Goal: Transaction & Acquisition: Obtain resource

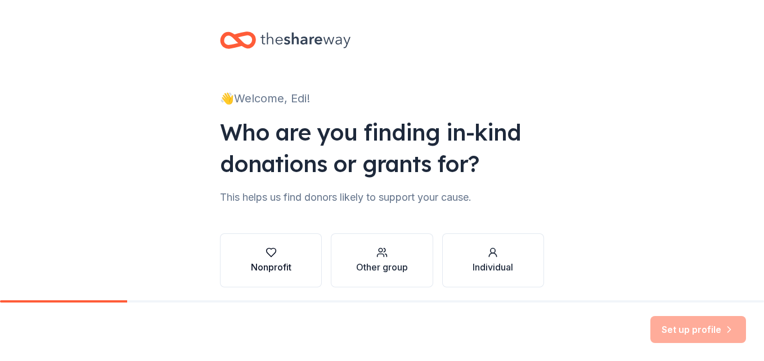
click at [271, 262] on div "Nonprofit" at bounding box center [271, 268] width 41 height 14
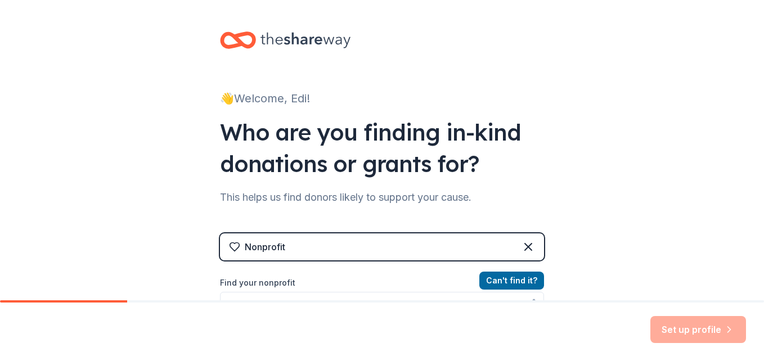
click at [271, 262] on div "Nonprofit Can ' t find it? Find your nonprofit" at bounding box center [382, 331] width 324 height 194
click at [256, 284] on label "Find your nonprofit" at bounding box center [382, 283] width 324 height 14
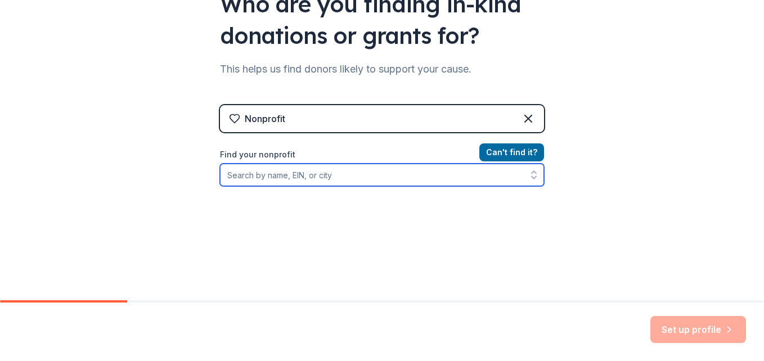
scroll to position [163, 0]
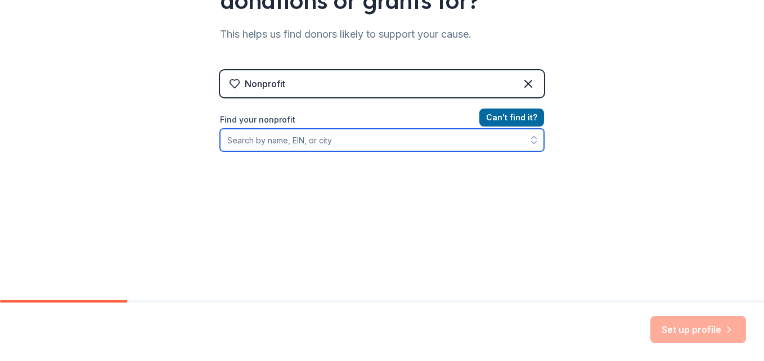
click at [289, 145] on input "Find your nonprofit" at bounding box center [382, 140] width 324 height 23
type input "give a hand foundation worldwide inc"
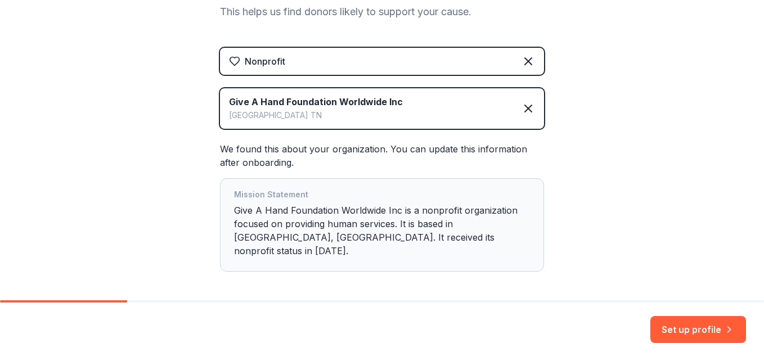
scroll to position [220, 0]
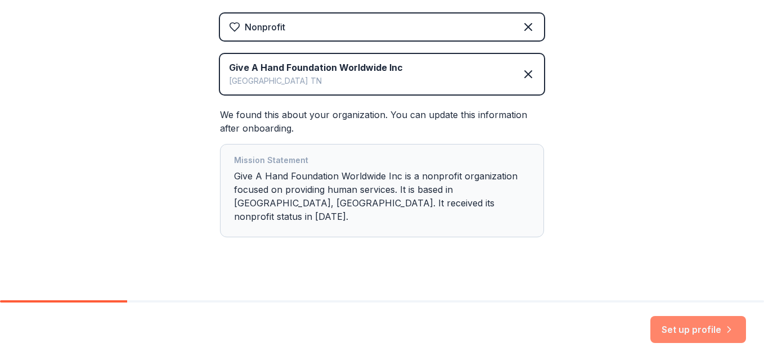
click at [682, 329] on button "Set up profile" at bounding box center [699, 329] width 96 height 27
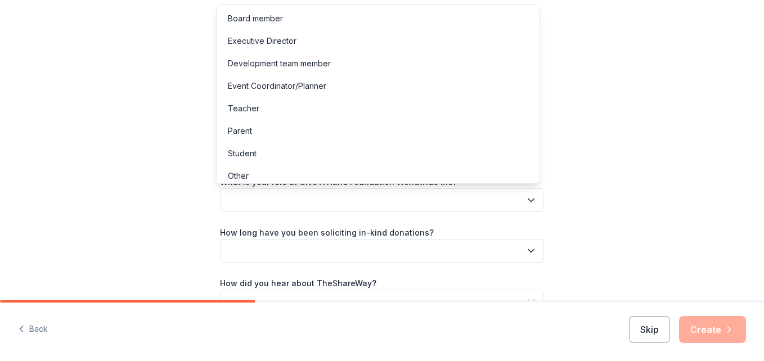
click at [528, 202] on icon "button" at bounding box center [531, 200] width 11 height 11
click at [292, 87] on div "Event Coordinator/Planner" at bounding box center [277, 86] width 98 height 14
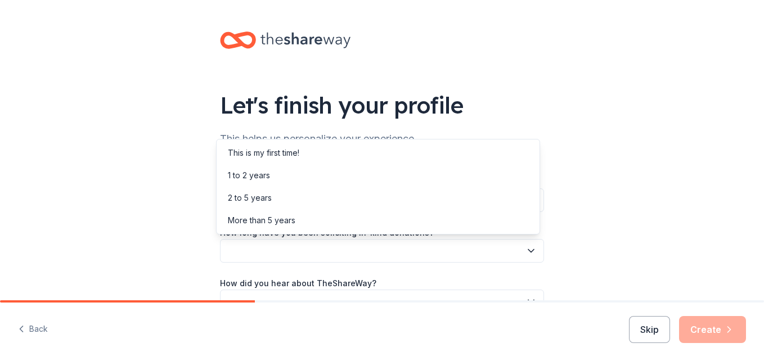
click at [261, 256] on button "button" at bounding box center [382, 251] width 324 height 24
click at [260, 217] on div "More than 5 years" at bounding box center [262, 221] width 68 height 14
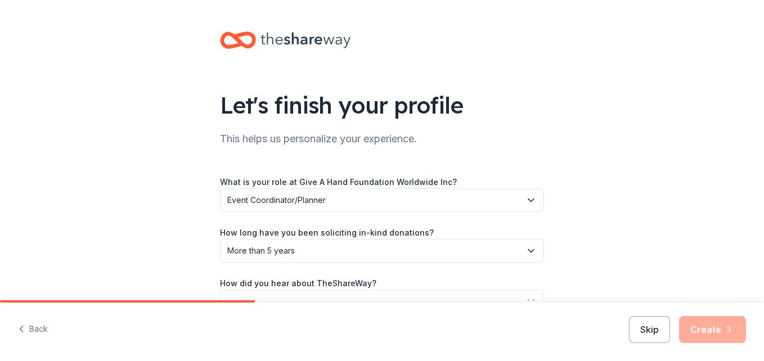
click at [310, 320] on div "Back Skip Create" at bounding box center [382, 332] width 764 height 59
click at [400, 283] on div "How did you hear about TheShareWay?" at bounding box center [382, 294] width 324 height 37
click at [292, 303] on div "Back Skip Create" at bounding box center [382, 332] width 764 height 59
click at [365, 276] on div "What is your role at Give A Hand Foundation Worldwide Inc? Event Coordinator/Pl…" at bounding box center [382, 244] width 324 height 138
click at [483, 306] on div "Back Skip Create" at bounding box center [382, 332] width 764 height 59
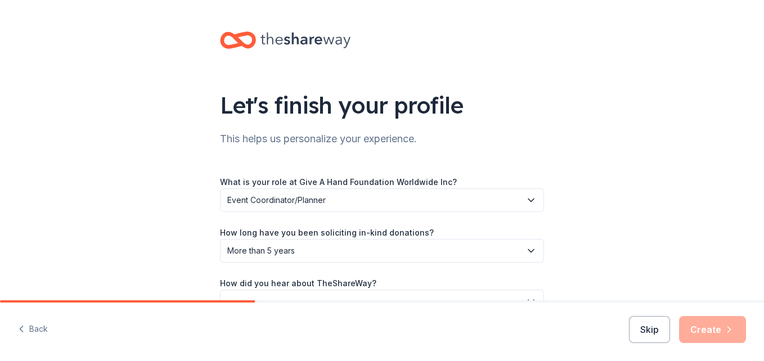
click at [383, 303] on div "Back Skip Create" at bounding box center [382, 332] width 764 height 59
click at [340, 312] on div "Back Skip Create" at bounding box center [382, 332] width 764 height 59
click at [371, 291] on button "button" at bounding box center [382, 302] width 324 height 24
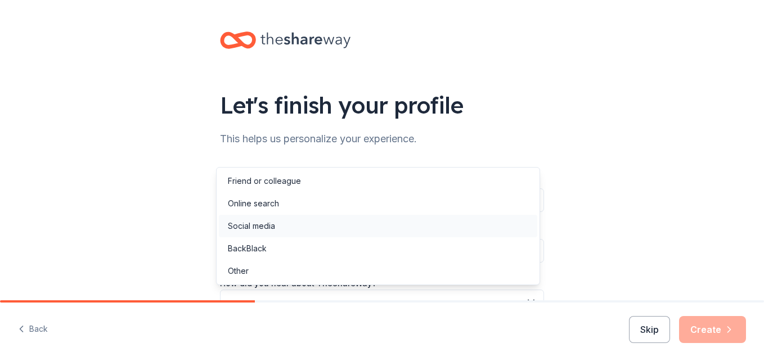
click at [255, 221] on div "Social media" at bounding box center [251, 226] width 47 height 14
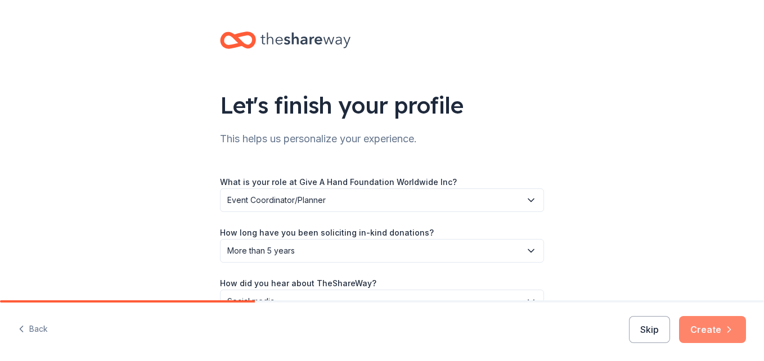
click at [711, 333] on button "Create" at bounding box center [712, 329] width 67 height 27
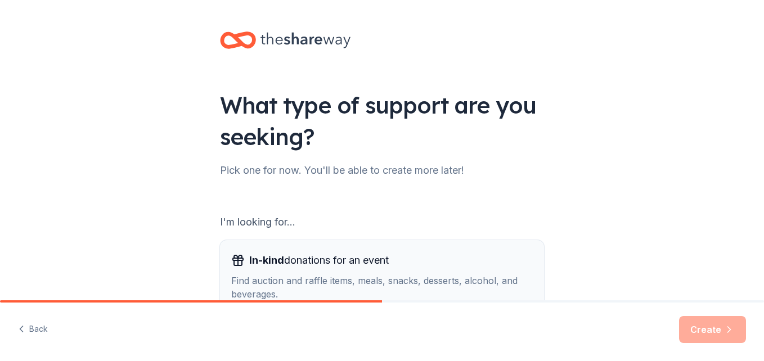
click at [301, 289] on div "Find auction and raffle items, meals, snacks, desserts, alcohol, and beverages." at bounding box center [382, 287] width 302 height 27
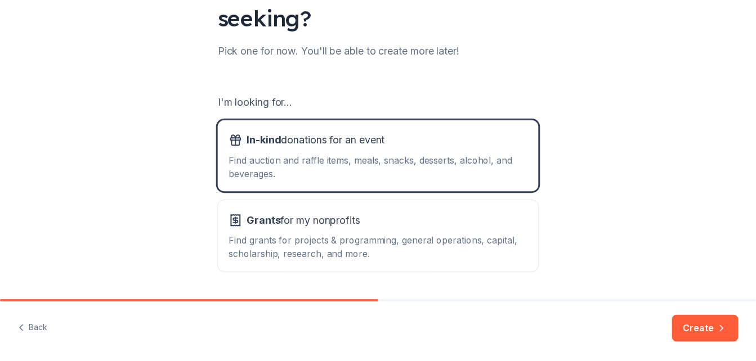
scroll to position [154, 0]
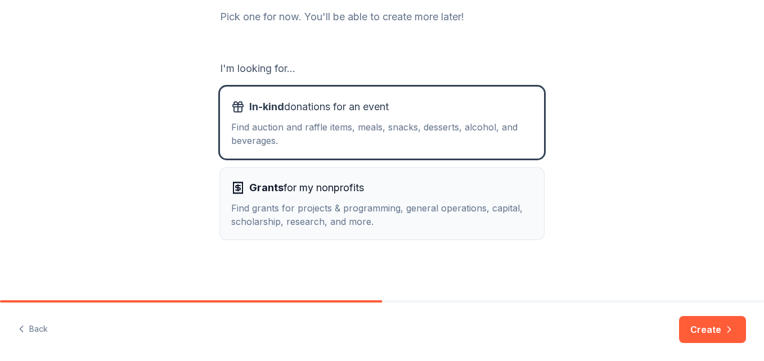
click at [419, 232] on button "Grants for my nonprofits Find grants for projects & programming, general operat…" at bounding box center [382, 204] width 324 height 72
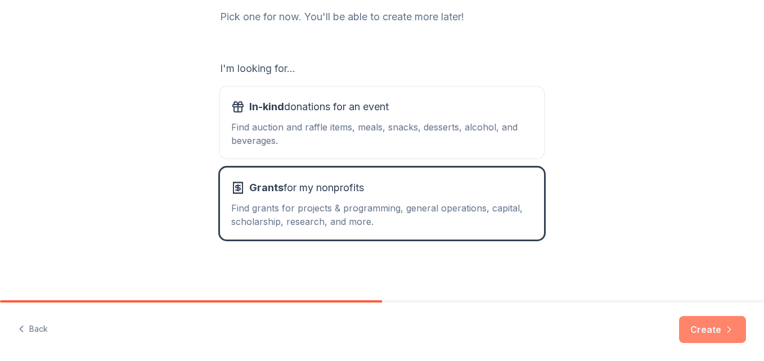
click at [716, 324] on button "Create" at bounding box center [712, 329] width 67 height 27
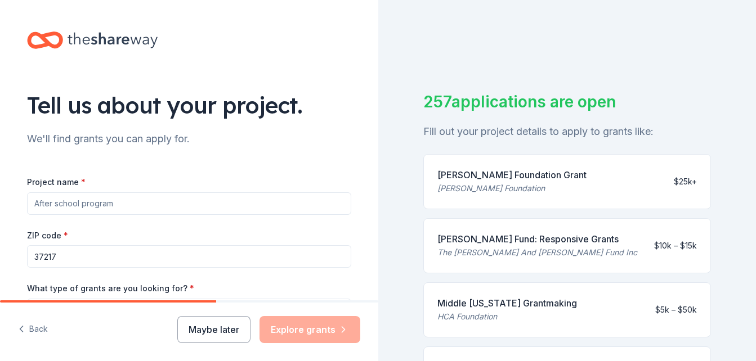
click at [172, 198] on input "Project name *" at bounding box center [189, 203] width 324 height 23
click at [53, 203] on input "AFRO-WORLDFEST [GEOGRAPHIC_DATA],[GEOGRAPHIC_DATA]" at bounding box center [189, 203] width 324 height 23
type input "WORLDFEST [GEOGRAPHIC_DATA],[GEOGRAPHIC_DATA]"
click at [101, 259] on input "37217" at bounding box center [189, 256] width 324 height 23
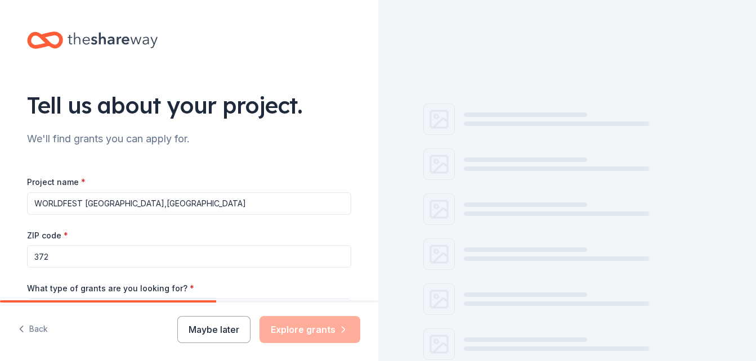
type input "37202"
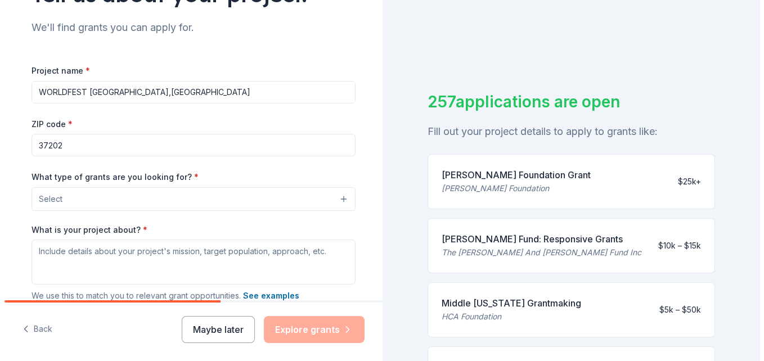
scroll to position [113, 0]
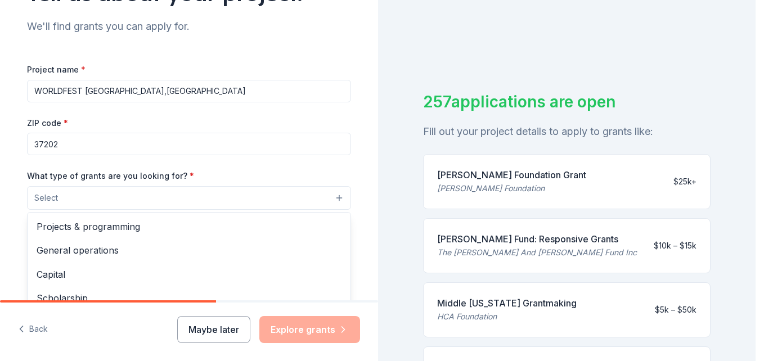
click at [337, 194] on button "Select" at bounding box center [189, 198] width 324 height 24
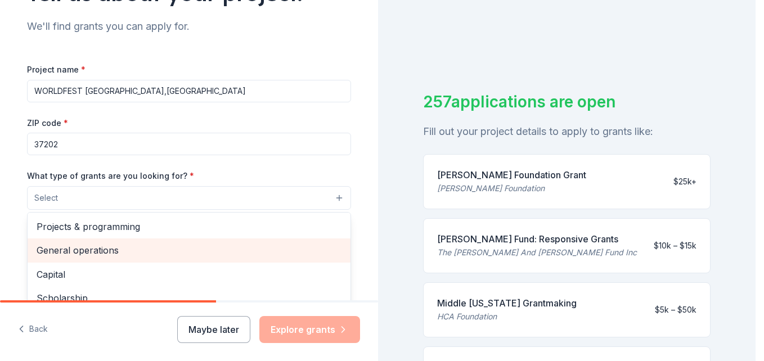
click at [86, 254] on span "General operations" at bounding box center [189, 250] width 305 height 15
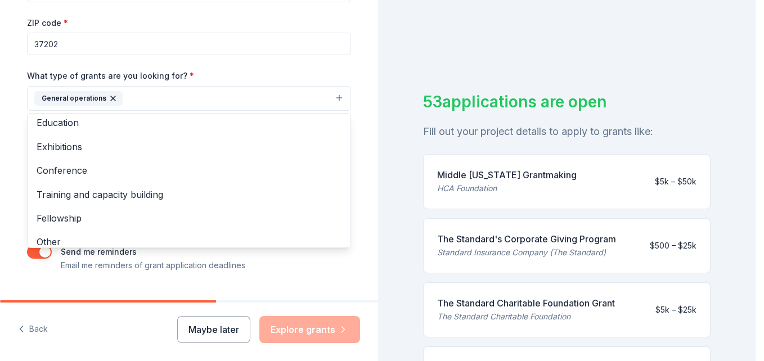
scroll to position [109, 0]
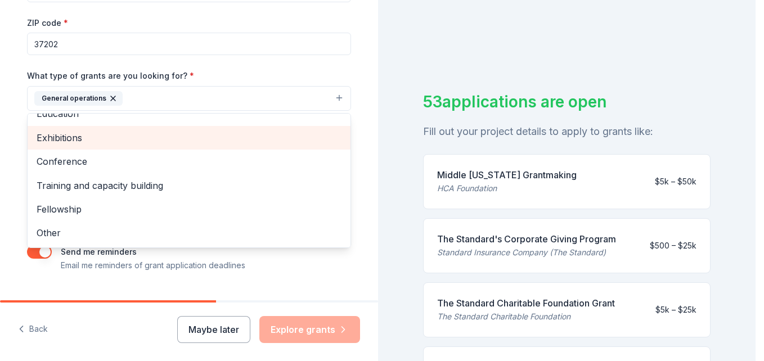
click at [71, 135] on span "Exhibitions" at bounding box center [189, 138] width 305 height 15
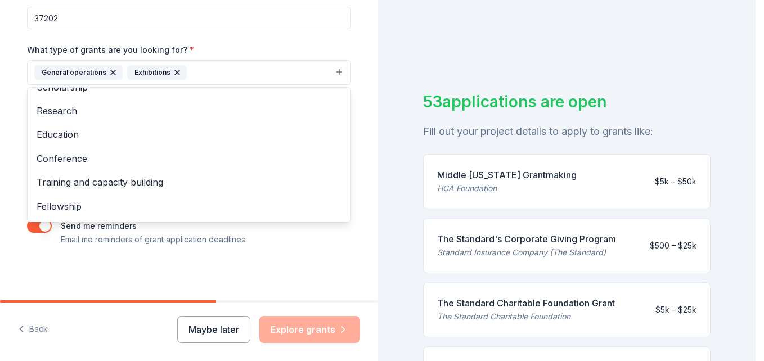
scroll to position [0, 0]
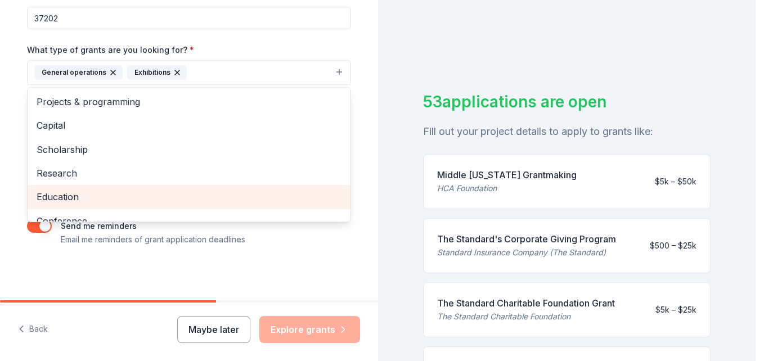
click at [70, 190] on span "Education" at bounding box center [189, 197] width 305 height 15
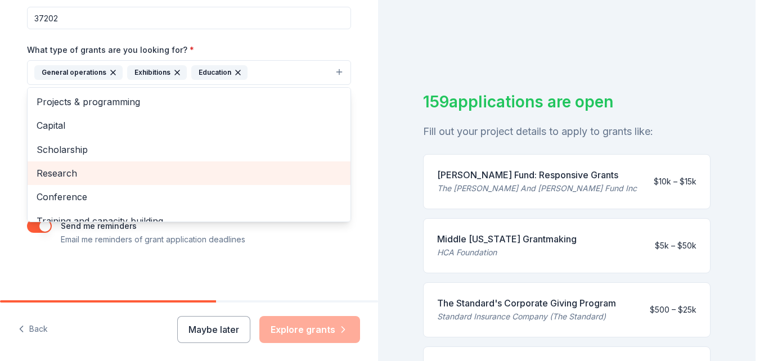
click at [220, 169] on span "Research" at bounding box center [189, 173] width 305 height 15
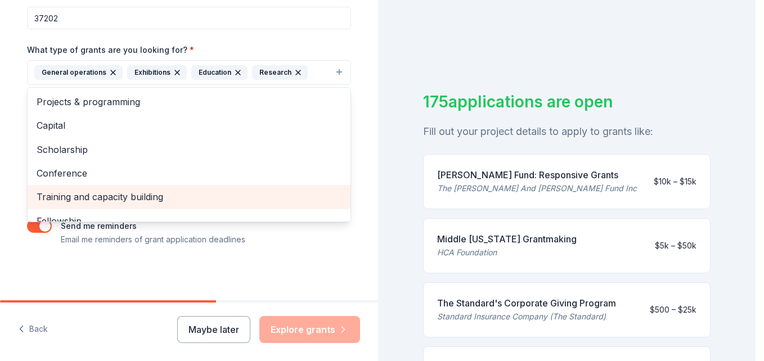
click at [337, 195] on div "Training and capacity building" at bounding box center [189, 197] width 323 height 24
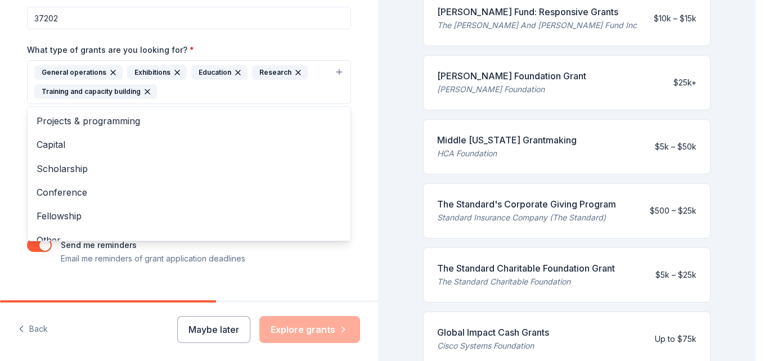
click at [753, 343] on div "Tell us about your project. We'll find grants you can apply for. Project name *…" at bounding box center [378, 180] width 756 height 361
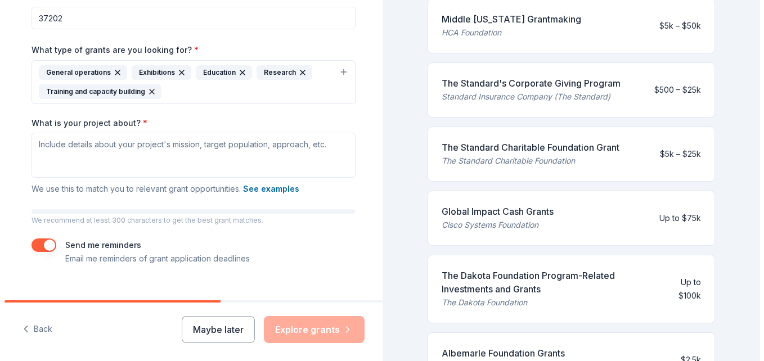
scroll to position [312, 0]
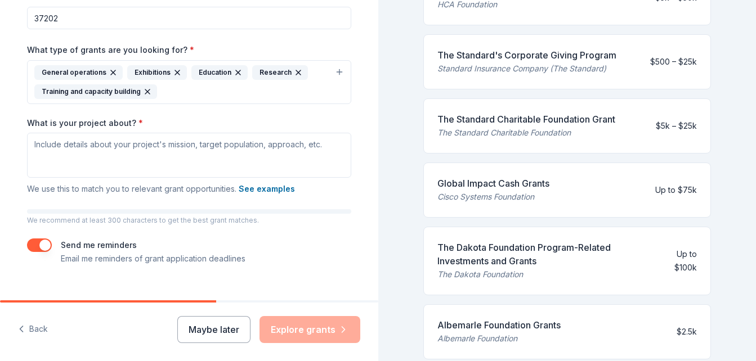
click at [343, 335] on div "Maybe later Explore grants" at bounding box center [268, 329] width 183 height 27
click at [343, 331] on div "Maybe later Explore grants" at bounding box center [268, 329] width 183 height 27
click at [68, 216] on p "We recommend at least 300 characters to get the best grant matches." at bounding box center [189, 220] width 324 height 9
click at [131, 149] on textarea "What is your project about? *" at bounding box center [189, 155] width 324 height 45
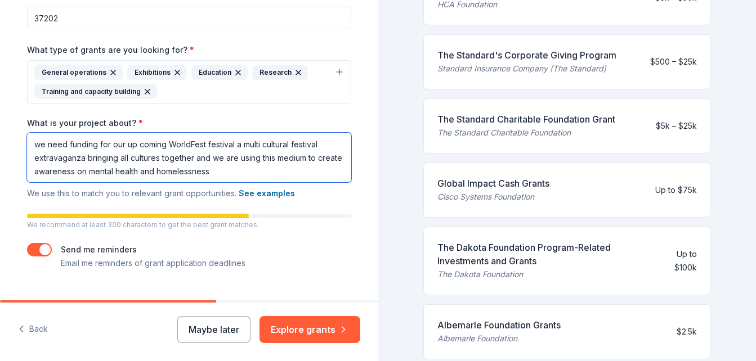
click at [80, 157] on textarea "we need funding for our up coming WorldFest festival a multi cultural festival …" at bounding box center [189, 158] width 324 height 50
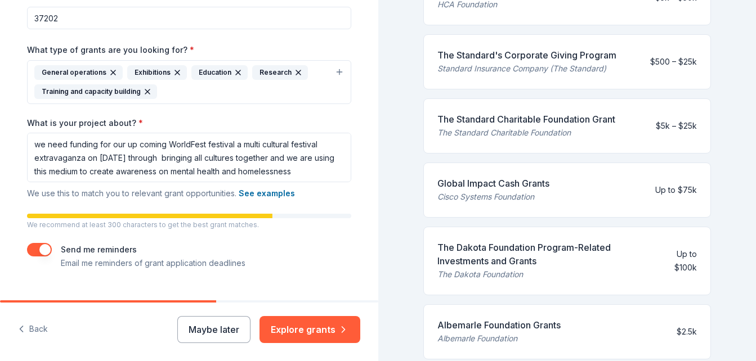
click at [741, 343] on div "182 applications are open Fill out your project details to apply to grants like…" at bounding box center [567, 180] width 378 height 361
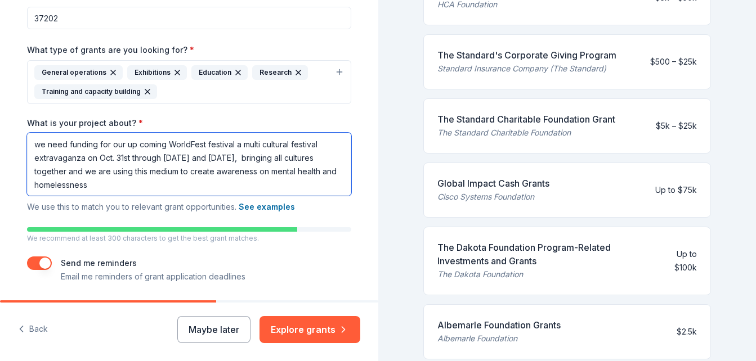
click at [323, 158] on textarea "we need funding for our up coming WorldFest festival a multi cultural festival …" at bounding box center [189, 164] width 324 height 63
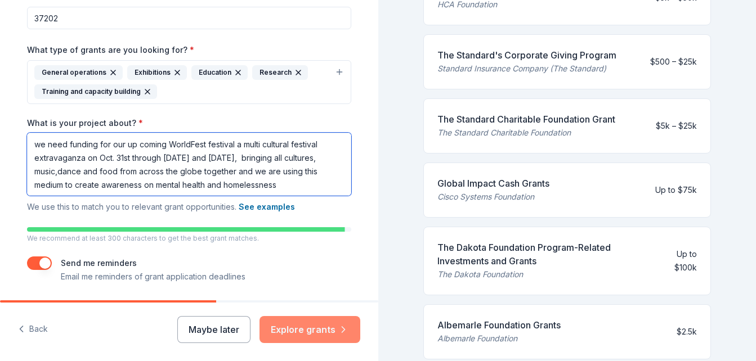
type textarea "we need funding for our up coming WorldFest festival a multi cultural festival …"
click at [312, 324] on button "Explore grants" at bounding box center [309, 329] width 101 height 27
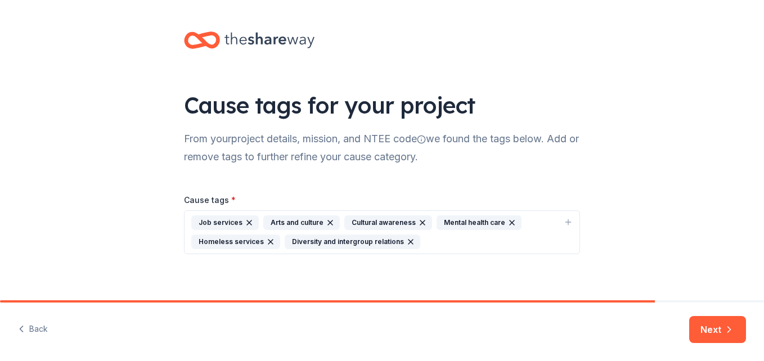
click at [306, 219] on div "Arts and culture" at bounding box center [301, 223] width 77 height 15
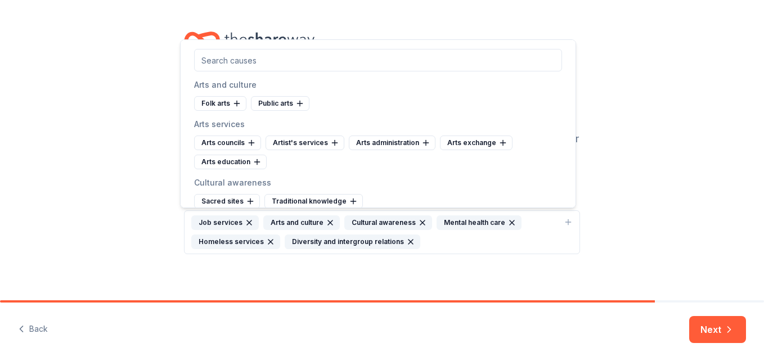
click at [306, 219] on div "Arts and culture" at bounding box center [301, 223] width 77 height 15
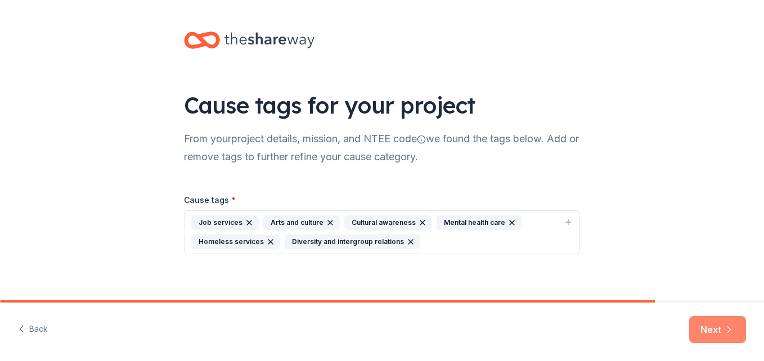
click at [711, 333] on button "Next" at bounding box center [717, 329] width 57 height 27
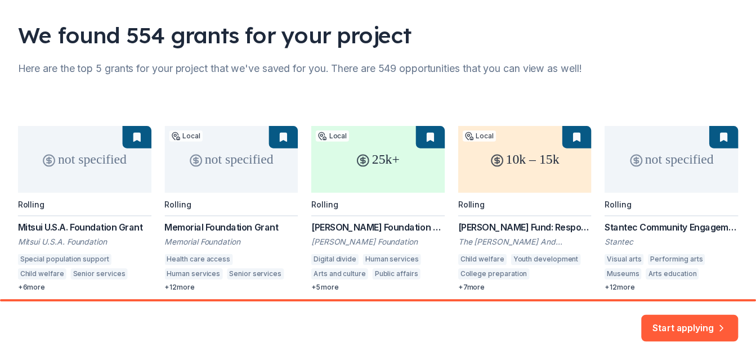
scroll to position [119, 0]
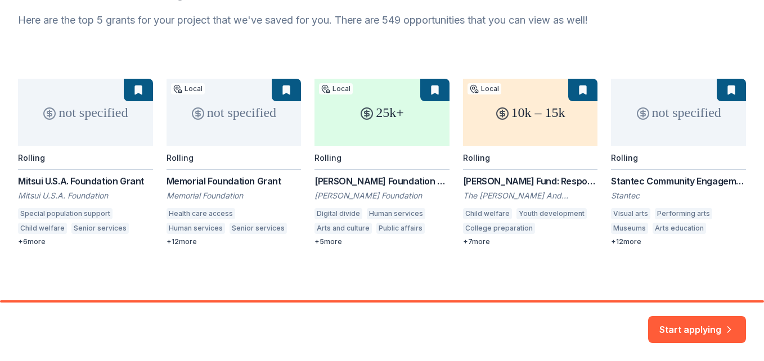
click at [401, 123] on div "not specified Rolling Mitsui U.S.A. Foundation Grant Mitsui U.S.A. Foundation S…" at bounding box center [382, 163] width 728 height 168
click at [681, 329] on button "Start applying" at bounding box center [697, 323] width 98 height 27
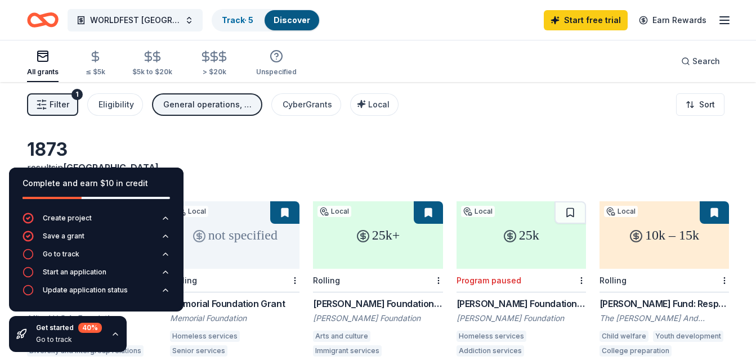
click at [517, 206] on div "25k" at bounding box center [520, 235] width 129 height 68
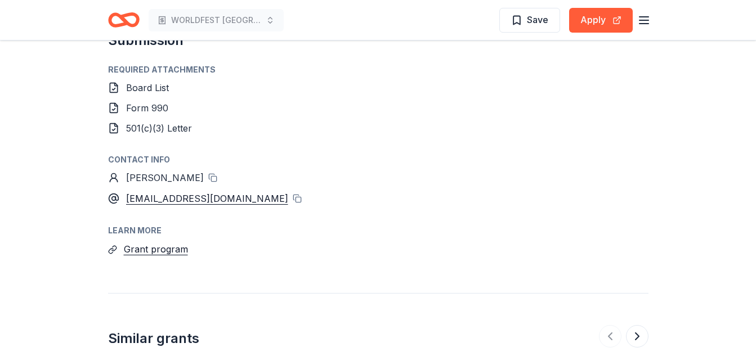
scroll to position [1547, 0]
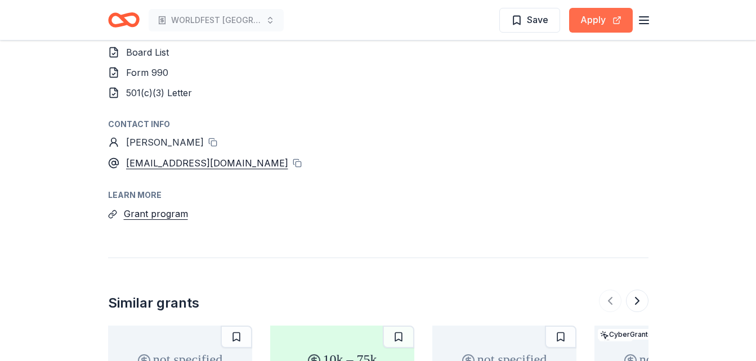
drag, startPoint x: 600, startPoint y: 16, endPoint x: 594, endPoint y: 28, distance: 13.1
click at [594, 28] on button "Apply" at bounding box center [601, 20] width 64 height 25
